Goal: Transaction & Acquisition: Purchase product/service

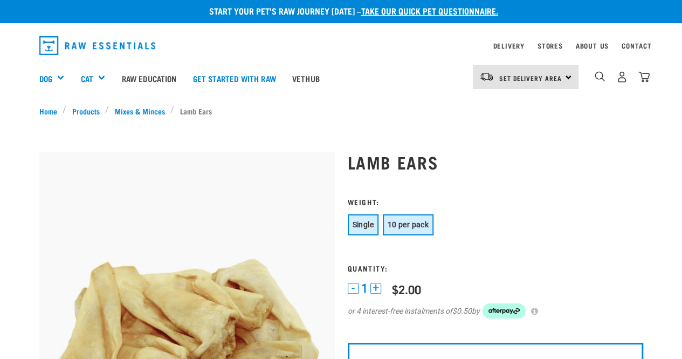
click at [414, 230] on button "10 per pack" at bounding box center [408, 224] width 51 height 21
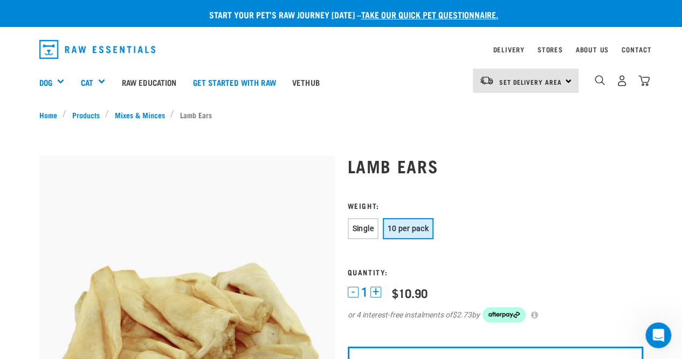
click at [567, 76] on div "Set Delivery Area North Island South Island" at bounding box center [526, 80] width 106 height 24
click at [529, 106] on link "[GEOGRAPHIC_DATA]" at bounding box center [525, 111] width 104 height 24
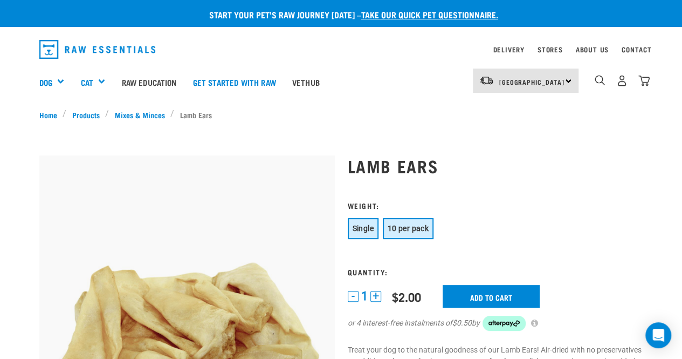
click at [430, 218] on button "10 per pack" at bounding box center [408, 228] width 51 height 21
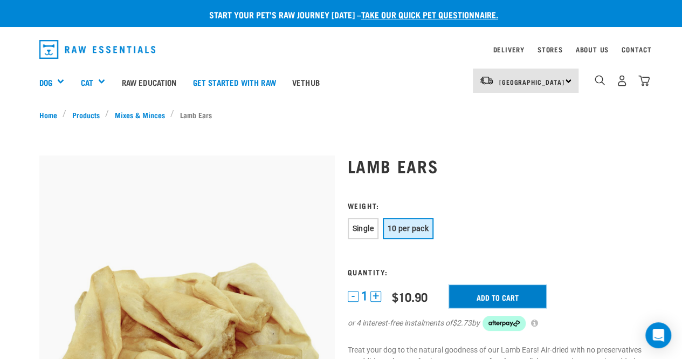
click at [488, 297] on input "Add to cart" at bounding box center [497, 296] width 97 height 23
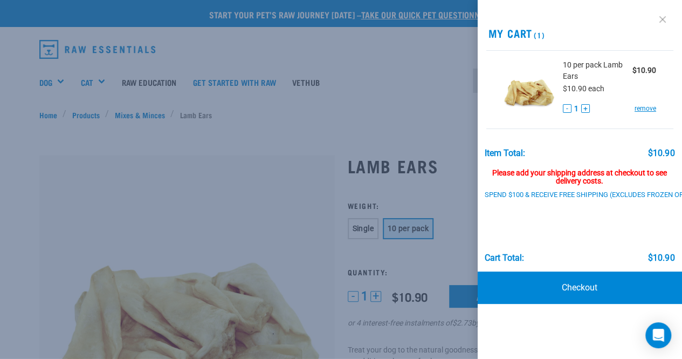
click at [661, 18] on link at bounding box center [662, 19] width 17 height 17
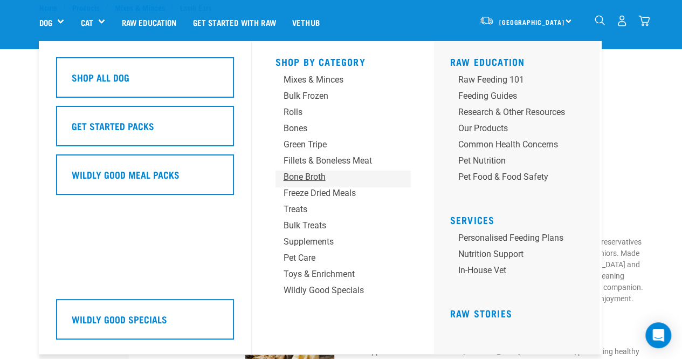
scroll to position [21, 0]
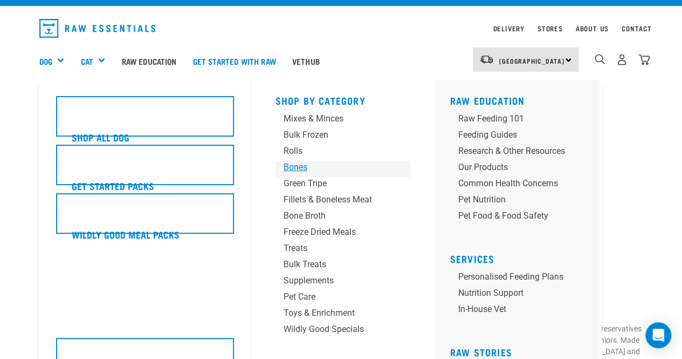
click at [300, 170] on div "Bones" at bounding box center [334, 167] width 101 height 13
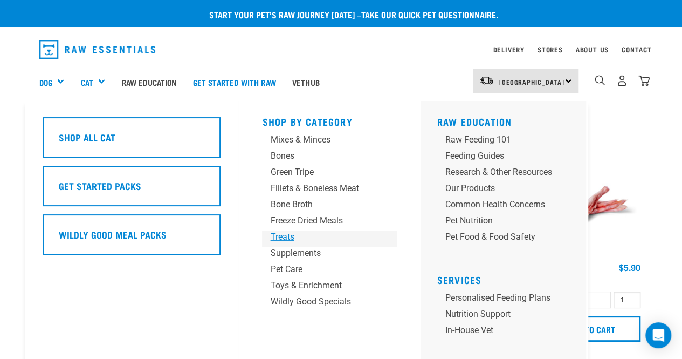
click at [284, 238] on div "Treats" at bounding box center [320, 236] width 101 height 13
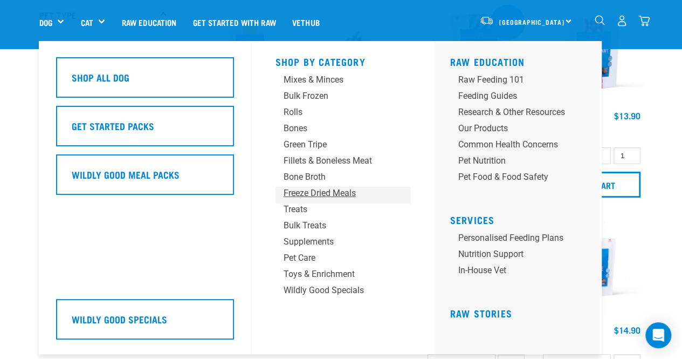
scroll to position [75, 0]
click at [312, 224] on div "Bulk Treats" at bounding box center [334, 225] width 101 height 13
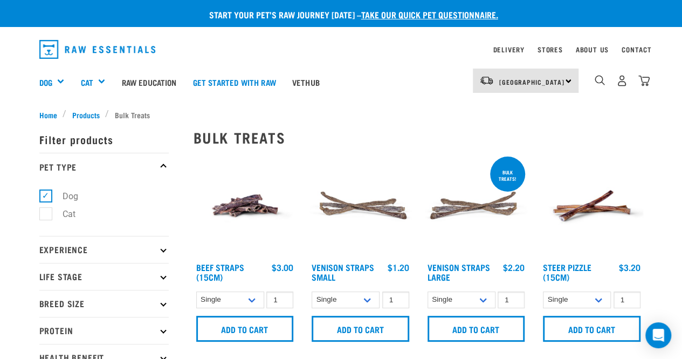
click at [388, 209] on img at bounding box center [360, 205] width 103 height 103
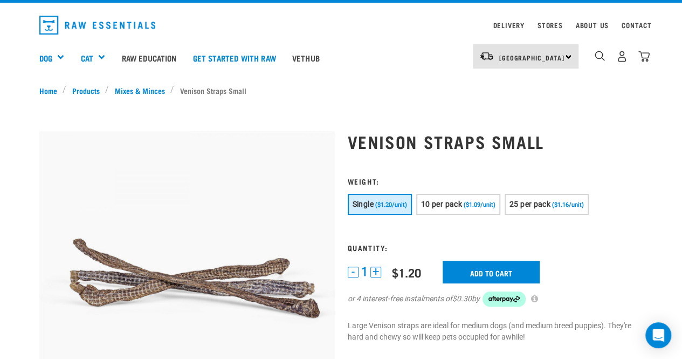
scroll to position [24, 0]
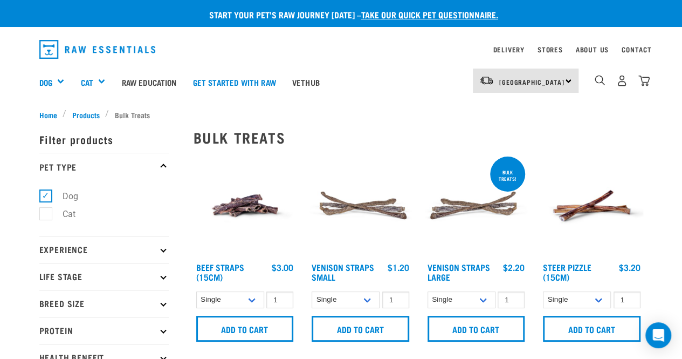
click at [576, 214] on img at bounding box center [591, 205] width 103 height 103
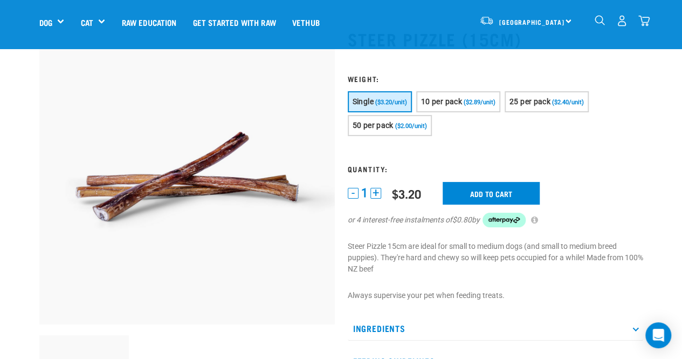
scroll to position [17, 0]
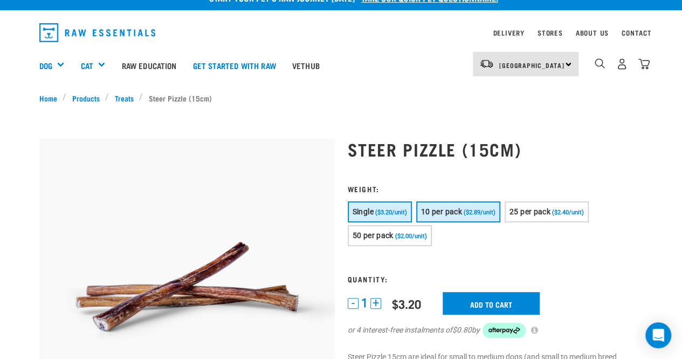
click at [457, 210] on span "10 per pack" at bounding box center [441, 211] width 41 height 9
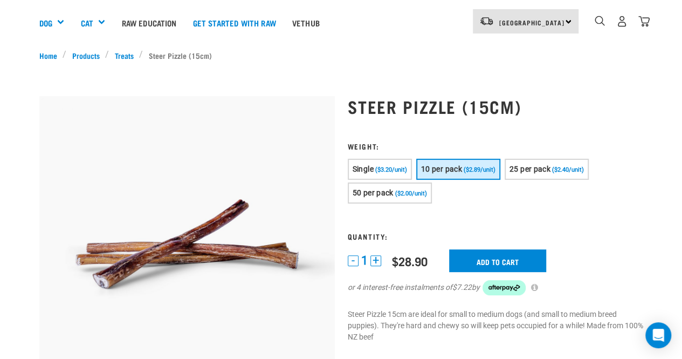
scroll to position [60, 0]
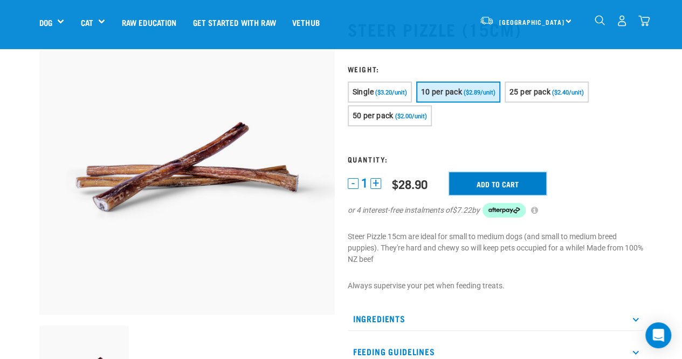
click at [473, 181] on input "Add to cart" at bounding box center [497, 183] width 97 height 23
